Goal: Transaction & Acquisition: Purchase product/service

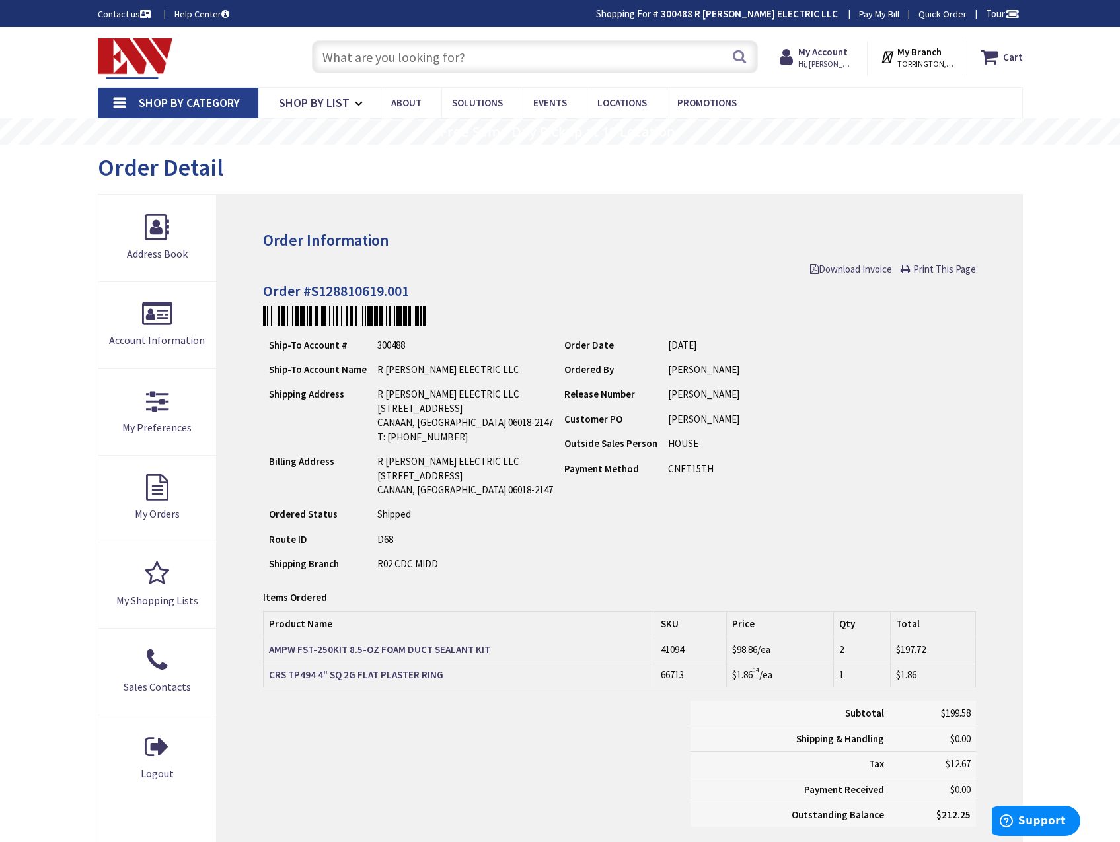
type input "[PERSON_NAME][GEOGRAPHIC_DATA]"
click at [445, 55] on input "text" at bounding box center [535, 56] width 446 height 33
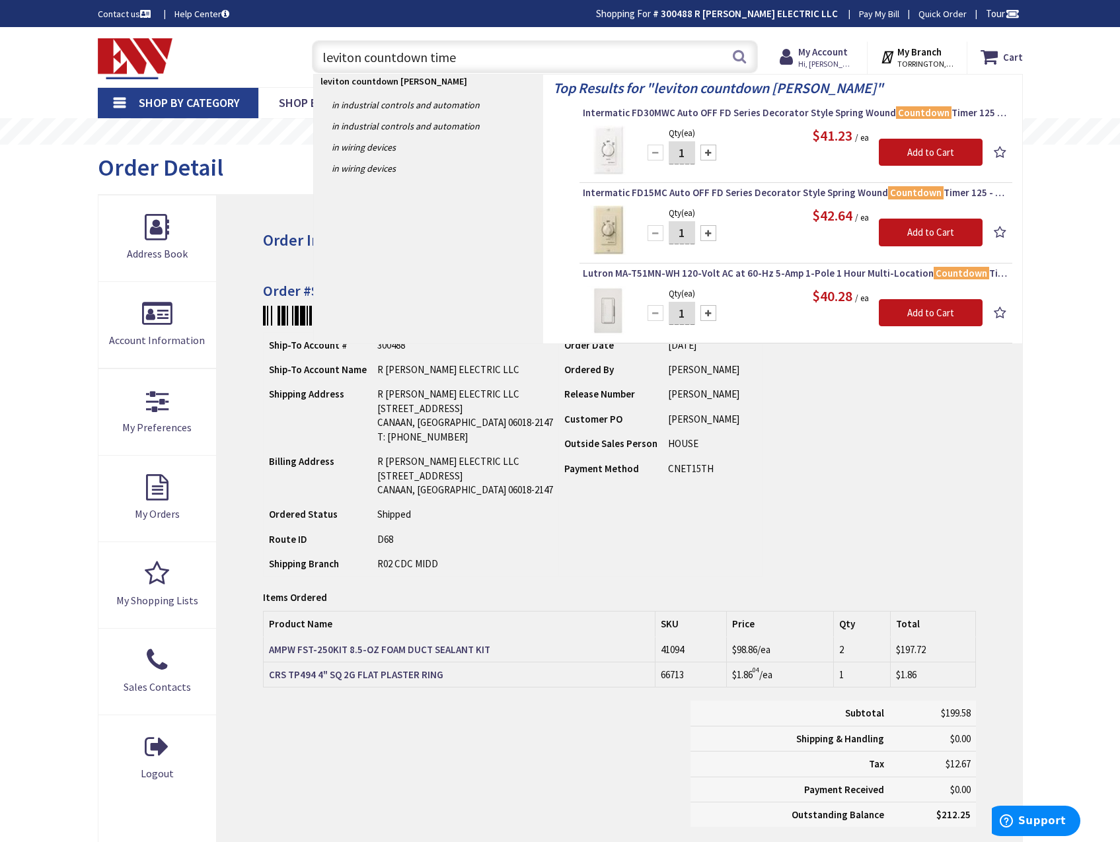
type input "leviton countdown timer"
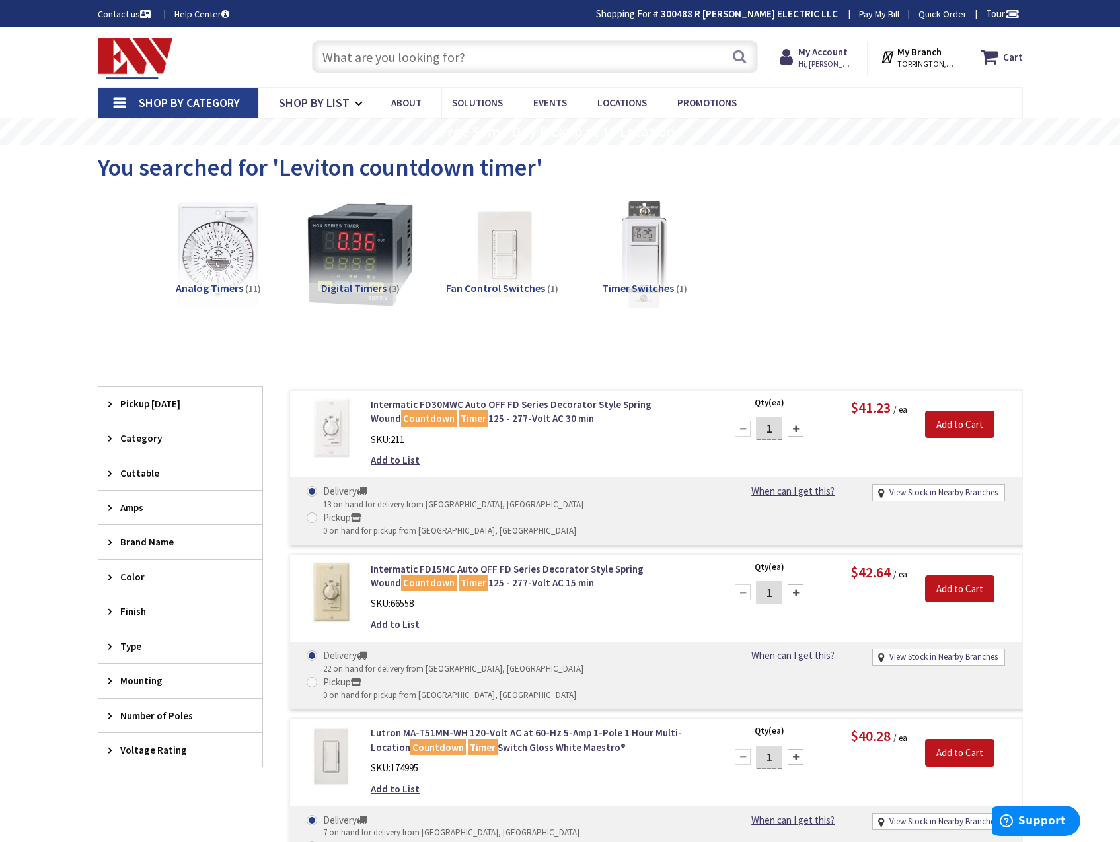
click at [444, 58] on input "text" at bounding box center [535, 56] width 446 height 33
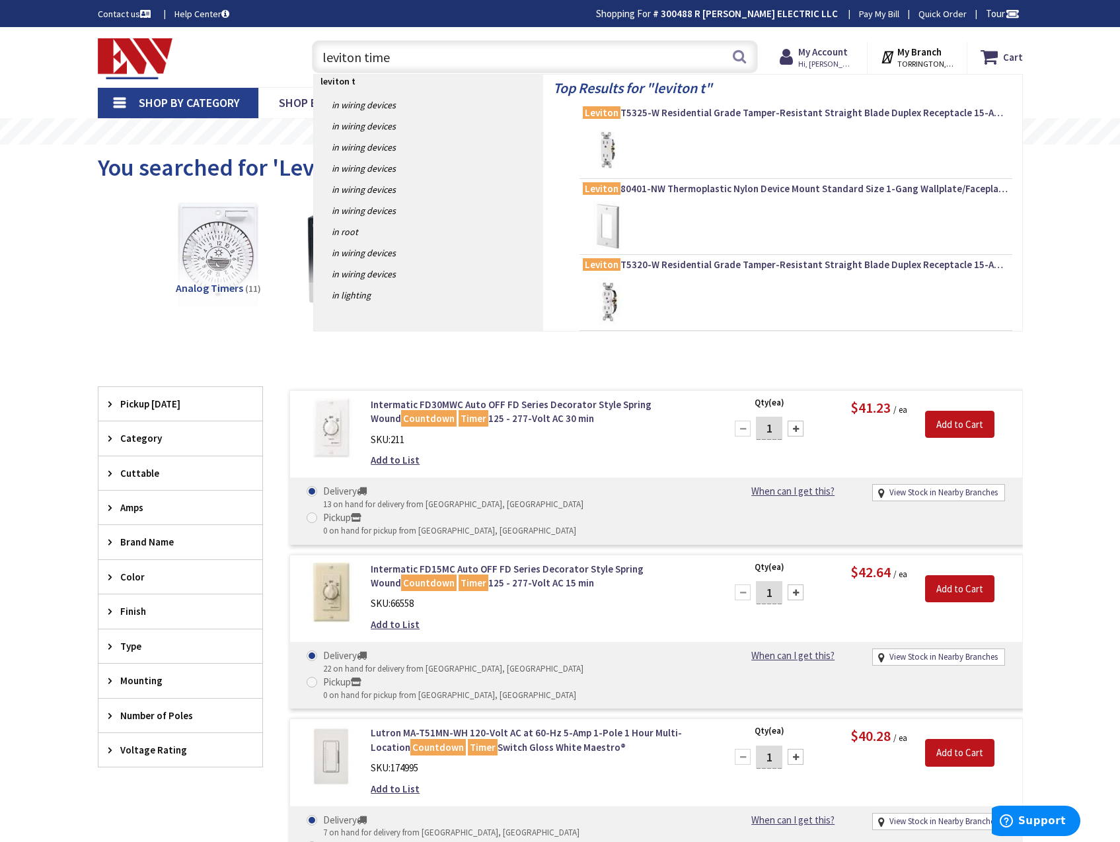
type input "leviton timer"
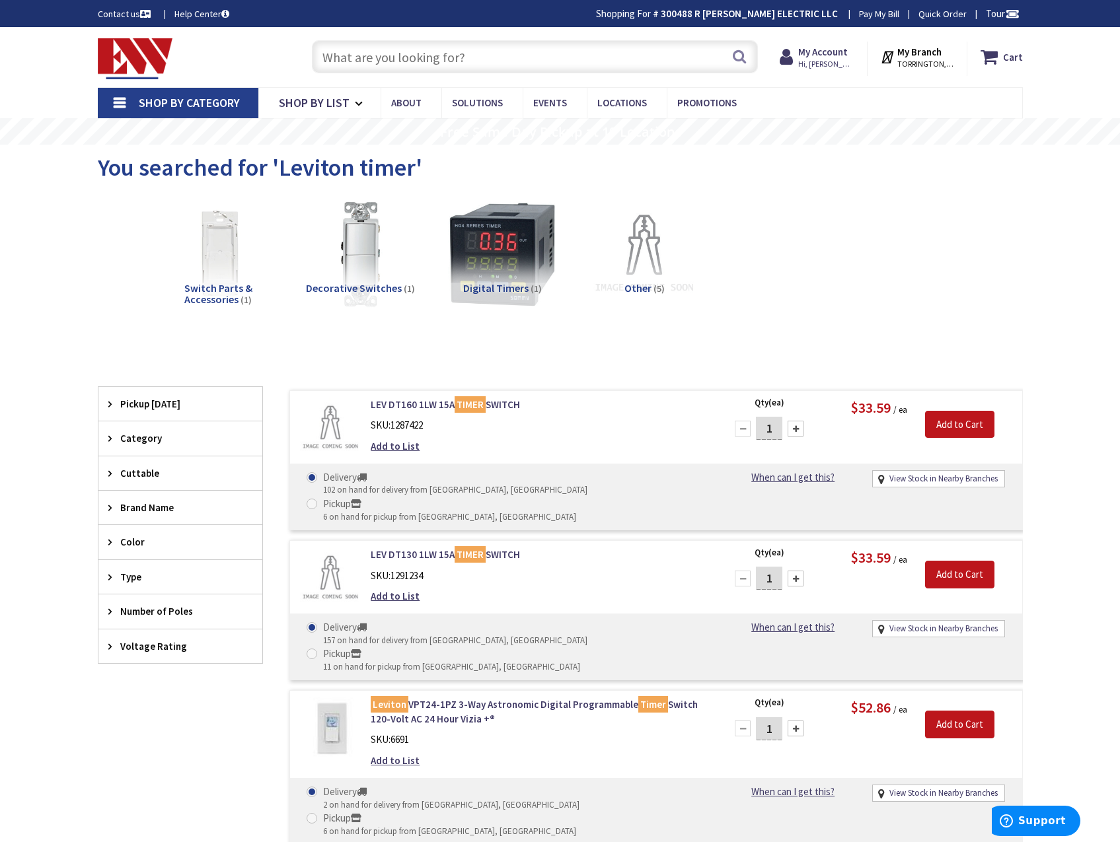
click at [487, 56] on input "text" at bounding box center [535, 56] width 446 height 33
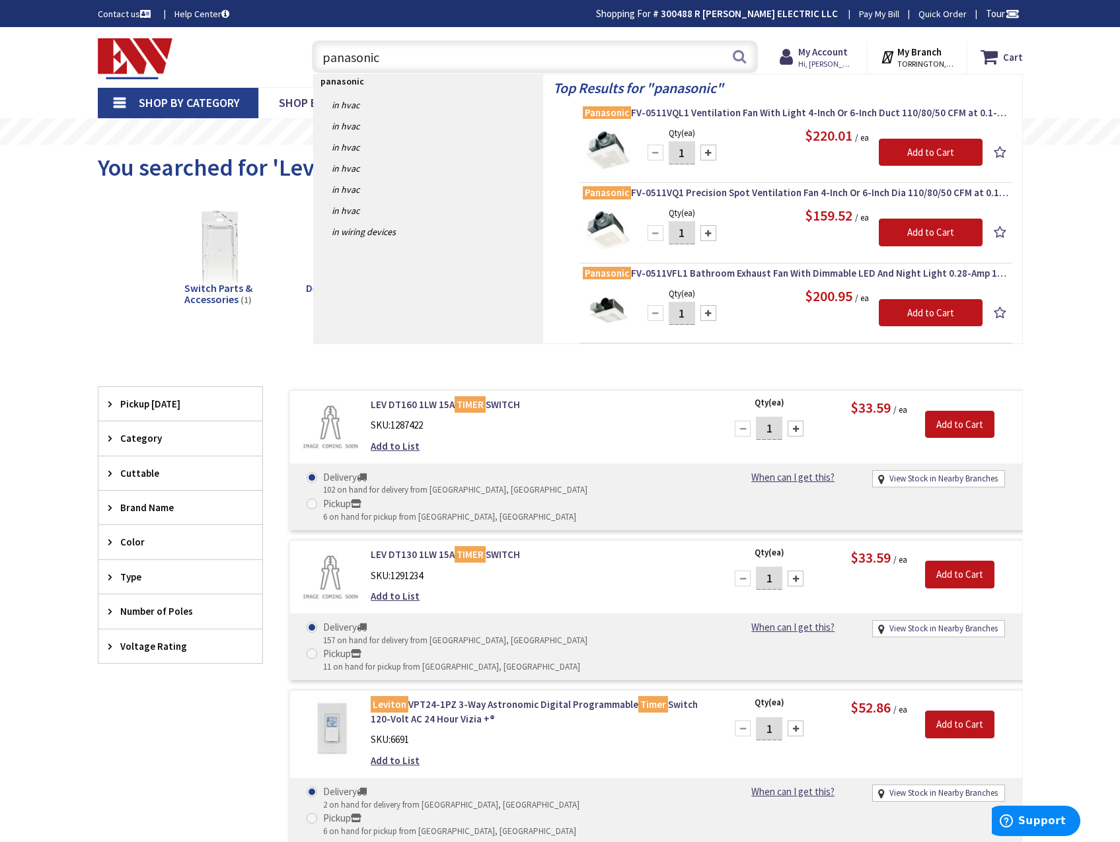
drag, startPoint x: 385, startPoint y: 53, endPoint x: 194, endPoint y: 26, distance: 193.4
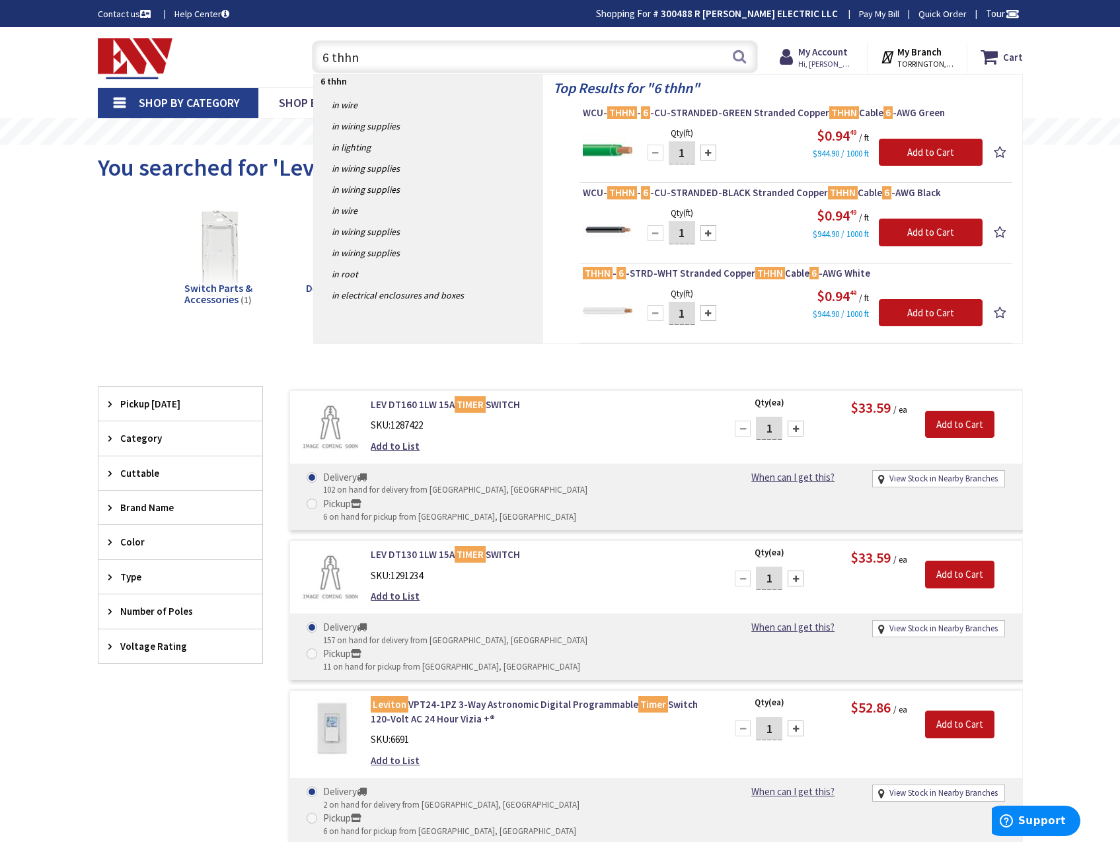
drag, startPoint x: 367, startPoint y: 67, endPoint x: 176, endPoint y: 59, distance: 190.4
click at [177, 59] on div "Toggle Nav 6 thhn 6 thhn Search Cart My Cart Close" at bounding box center [560, 57] width 944 height 44
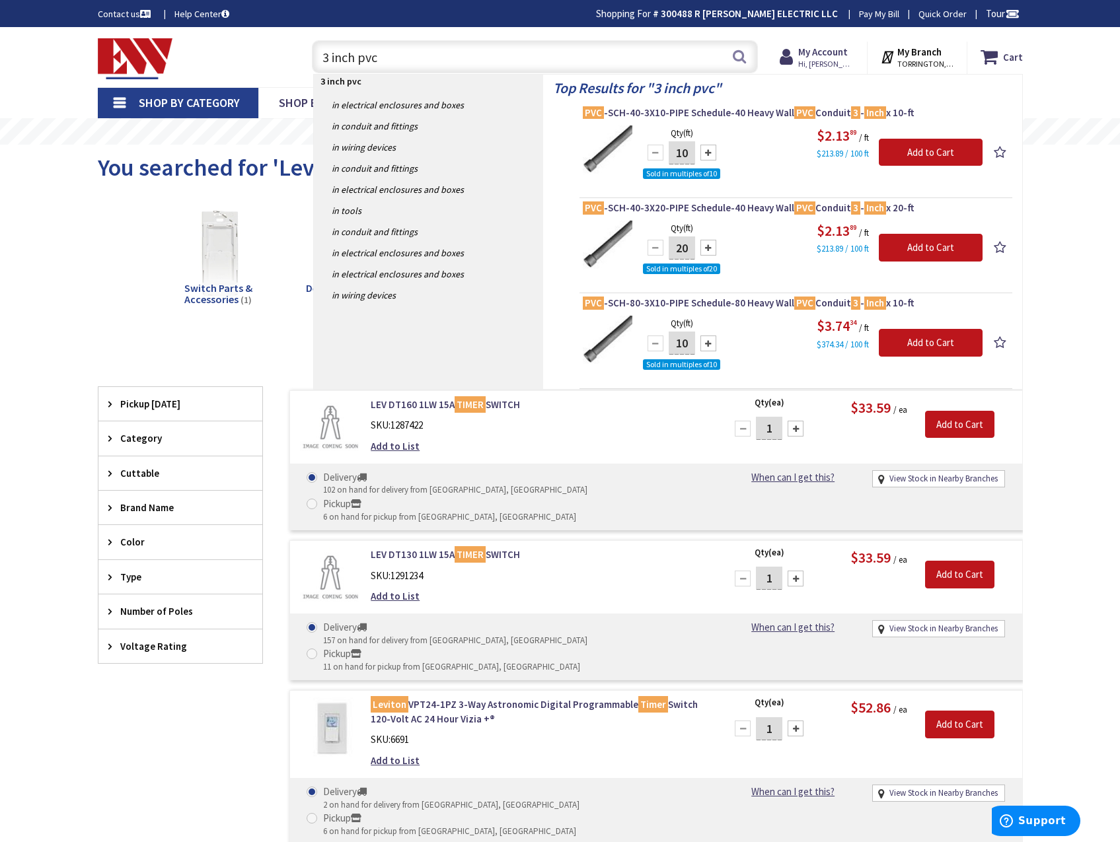
type input "3 inch pvc"
